Goal: Find specific page/section: Find specific page/section

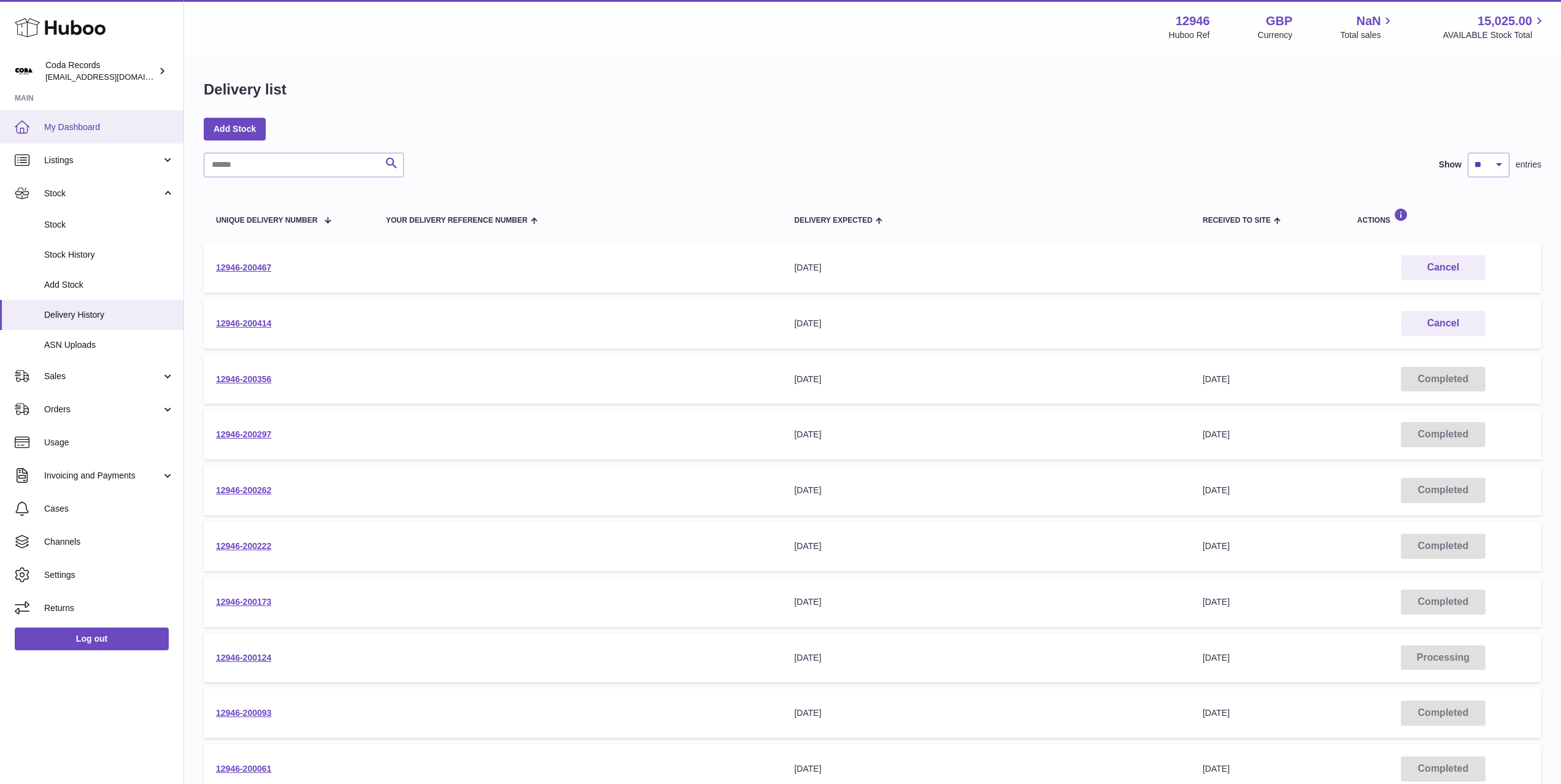
drag, startPoint x: 118, startPoint y: 130, endPoint x: 136, endPoint y: 130, distance: 18.0
click at [118, 130] on span "My Dashboard" at bounding box center [109, 128] width 130 height 12
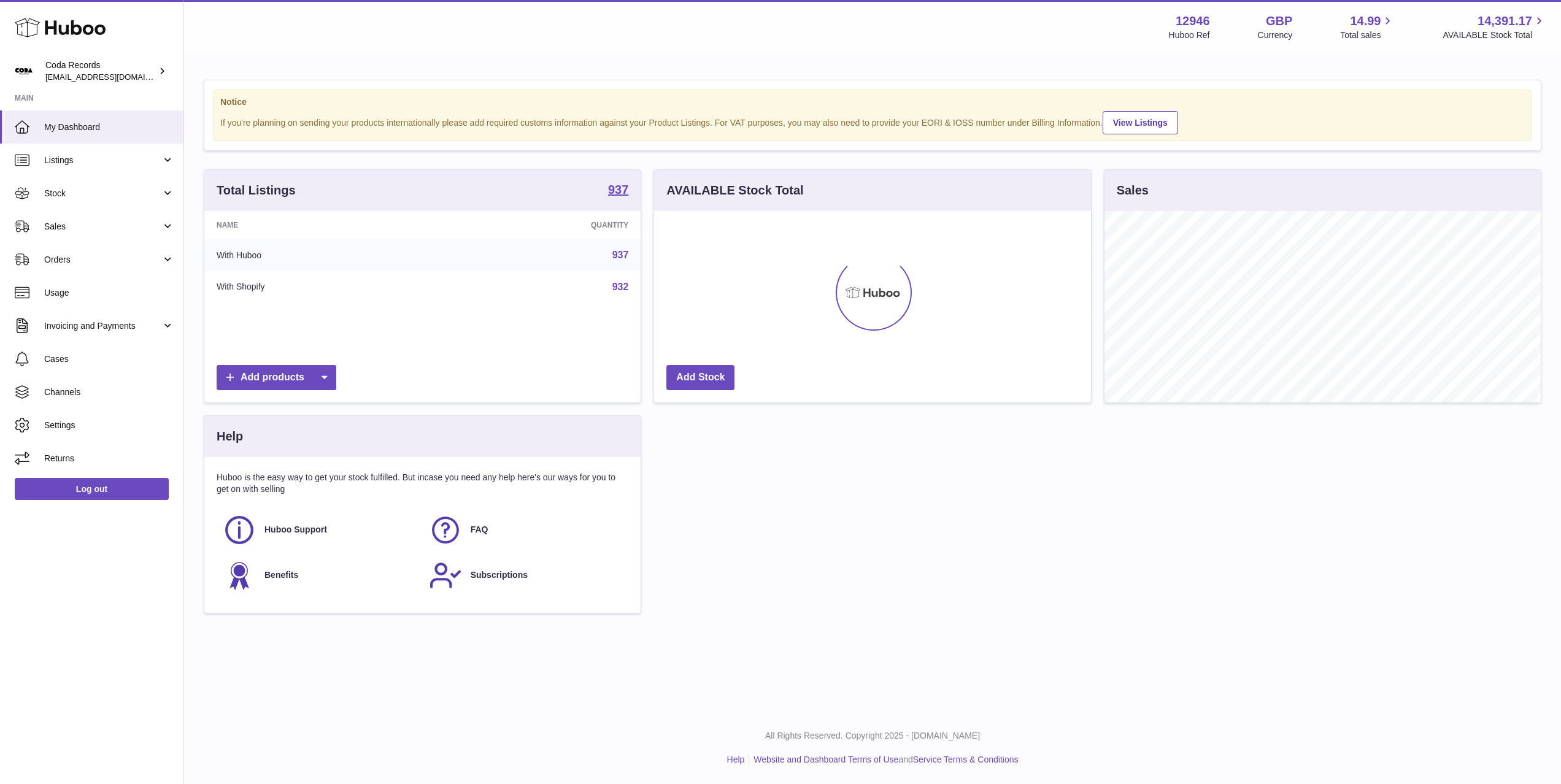
scroll to position [192, 437]
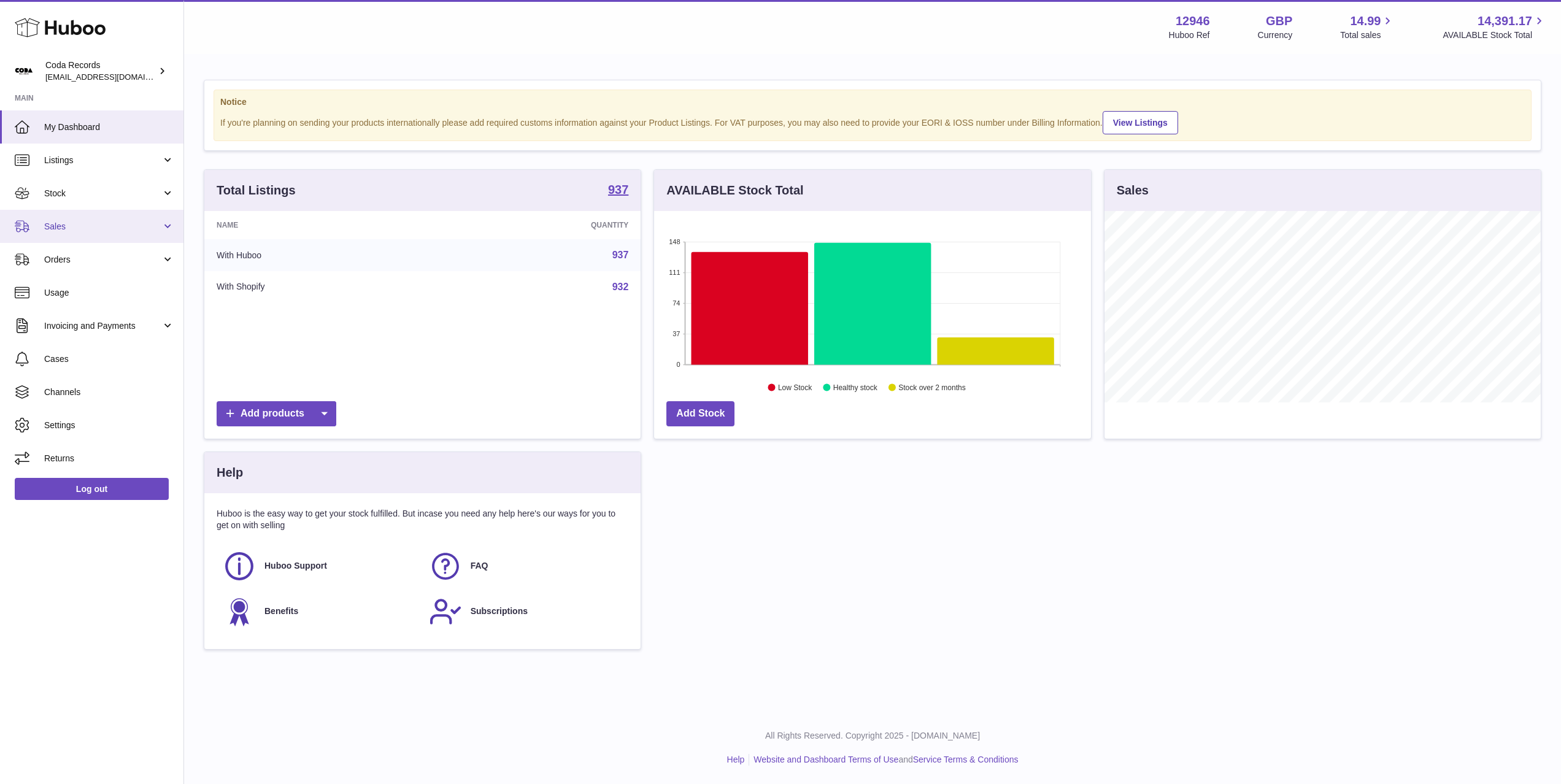
click at [117, 233] on link "Sales" at bounding box center [91, 226] width 183 height 33
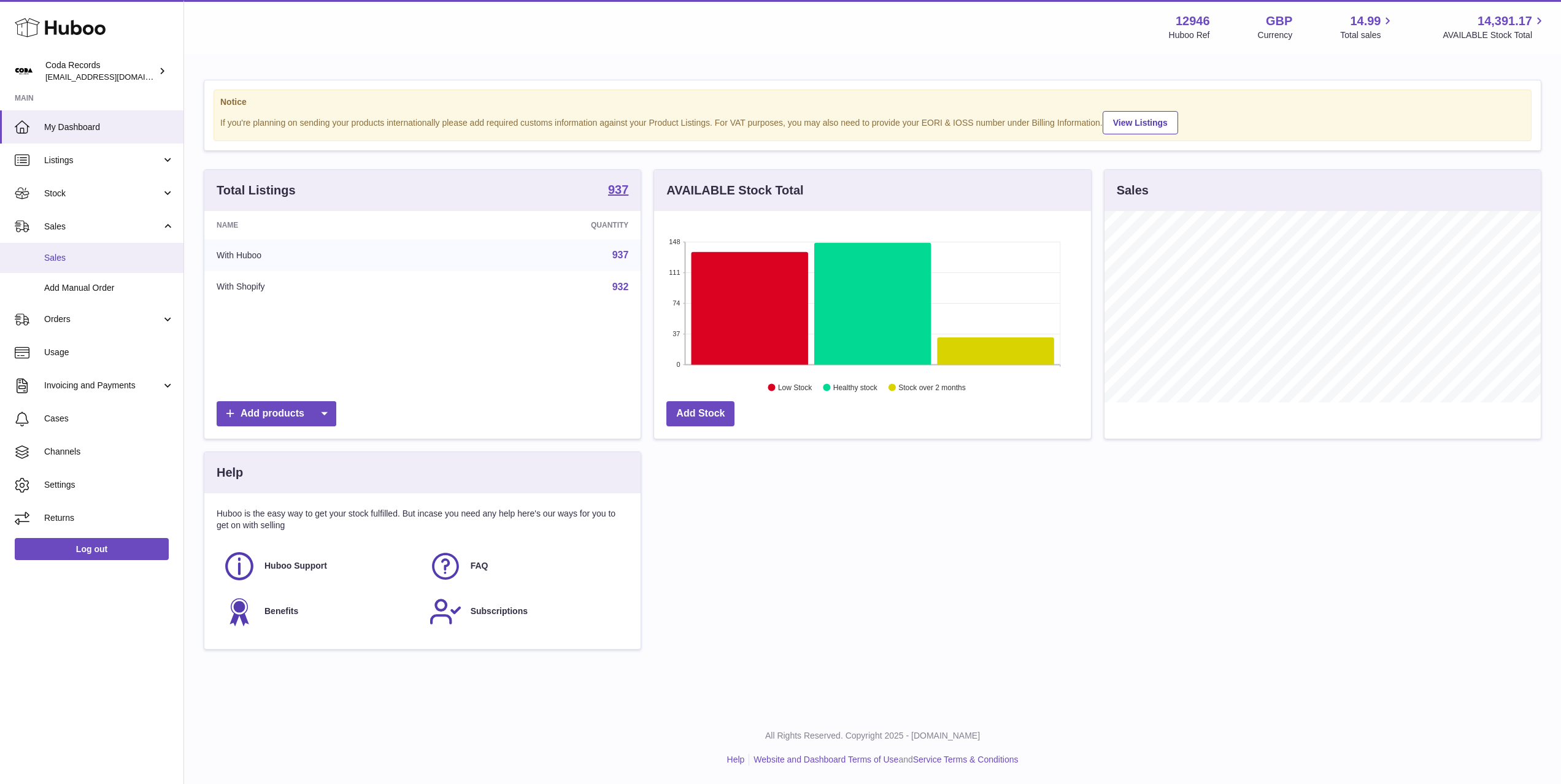
click at [118, 257] on span "Sales" at bounding box center [109, 258] width 130 height 12
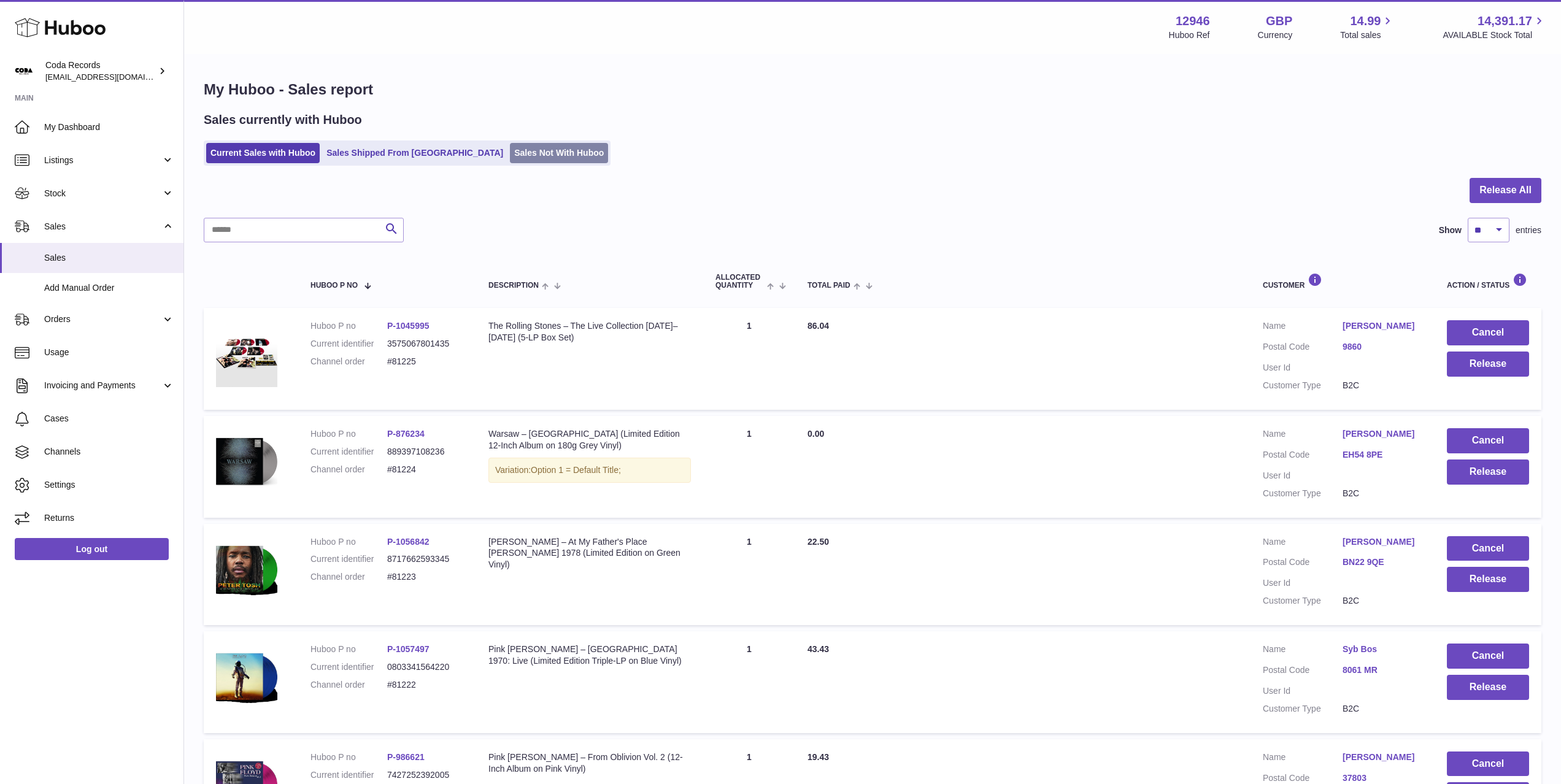
click at [510, 156] on link "Sales Not With Huboo" at bounding box center [558, 153] width 98 height 20
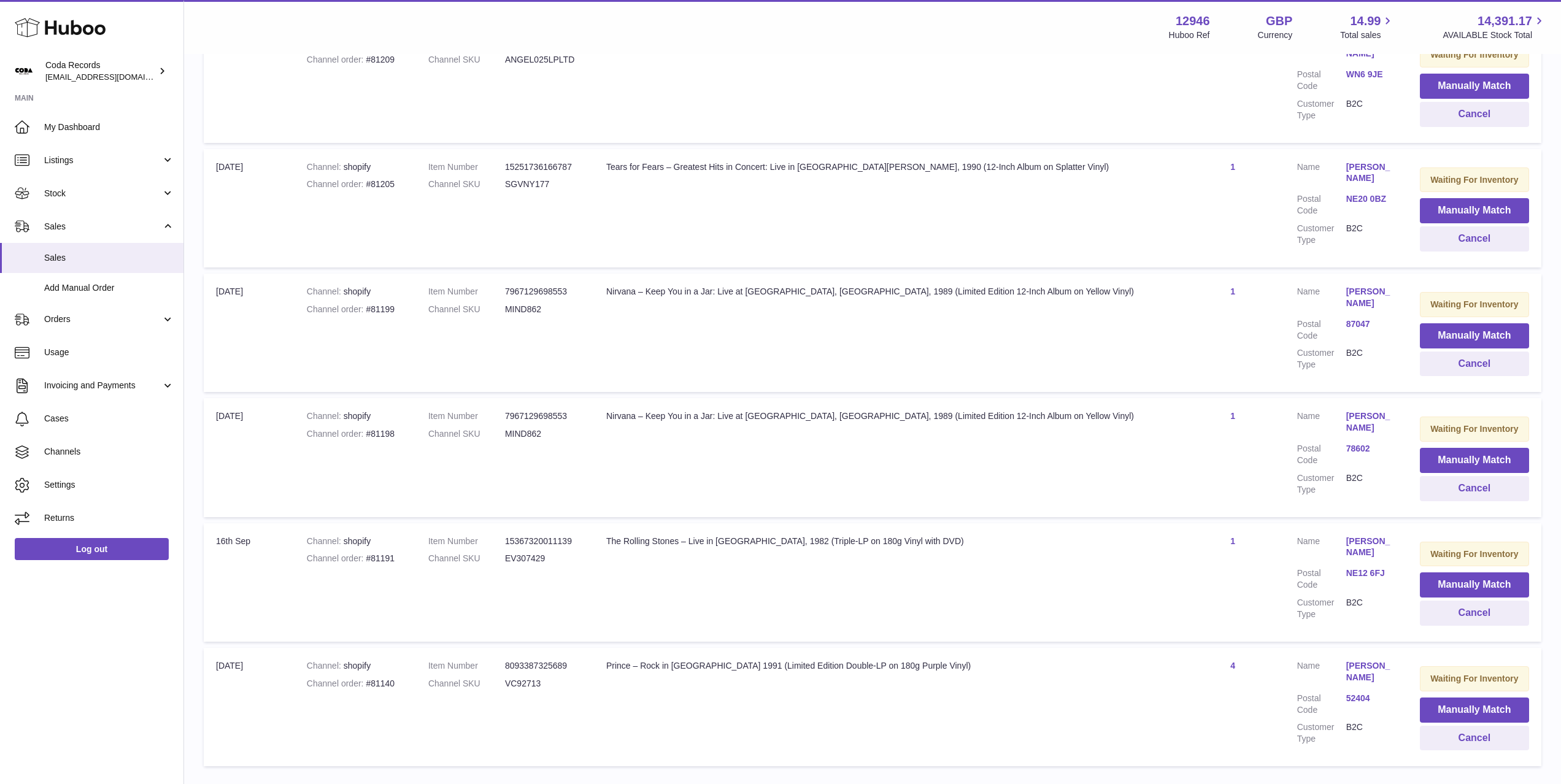
scroll to position [796, 0]
